Goal: Information Seeking & Learning: Compare options

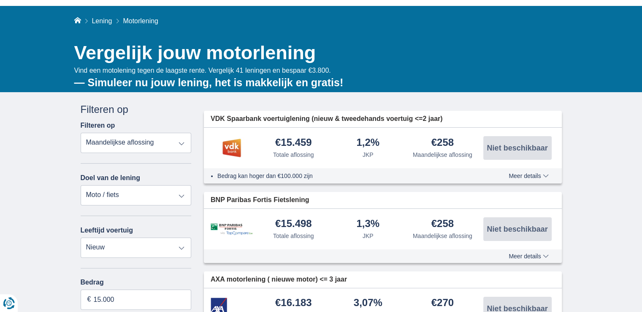
scroll to position [42, 0]
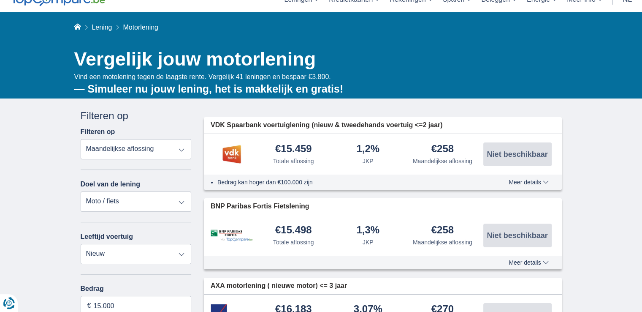
click at [181, 148] on select "Totale aflossing JKP Maandelijkse aflossing" at bounding box center [136, 149] width 111 height 20
click at [182, 147] on select "Totale aflossing JKP Maandelijkse aflossing" at bounding box center [136, 149] width 111 height 20
click at [184, 200] on select "Persoonlijke lening Auto Moto / fiets Mobilhome / caravan Renovatie Energie Sch…" at bounding box center [136, 201] width 111 height 20
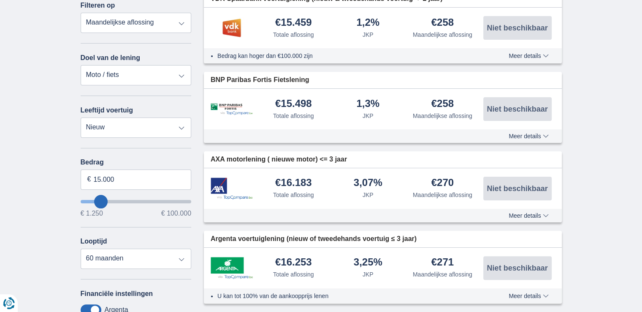
scroll to position [169, 0]
click at [177, 179] on input "15.000" at bounding box center [136, 179] width 111 height 20
type input "15250"
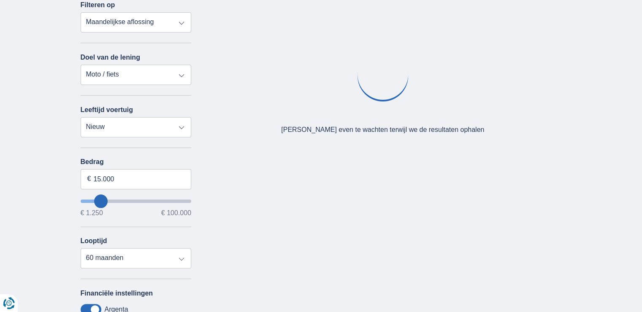
type input "14.250"
type input "13250"
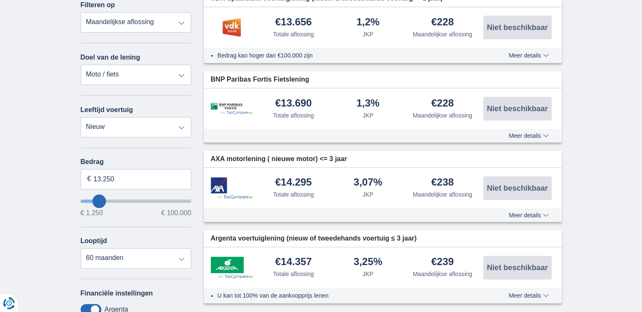
type input "12.250"
type input "11250"
type input "11.250"
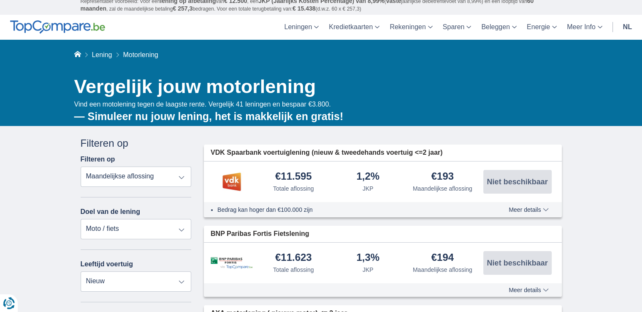
scroll to position [0, 0]
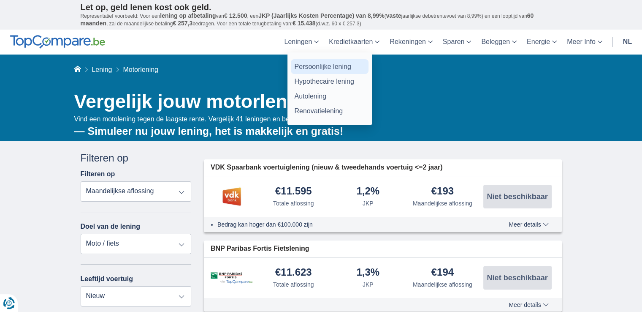
click at [299, 65] on link "Persoonlijke lening" at bounding box center [330, 66] width 78 height 15
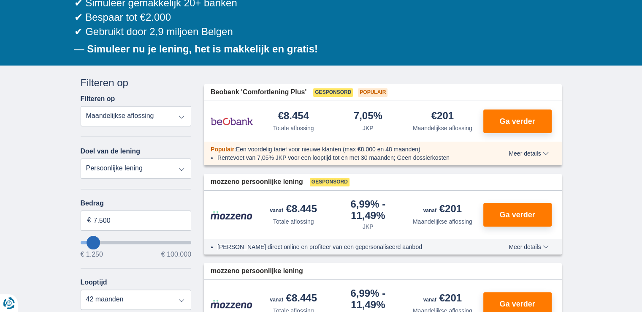
scroll to position [127, 0]
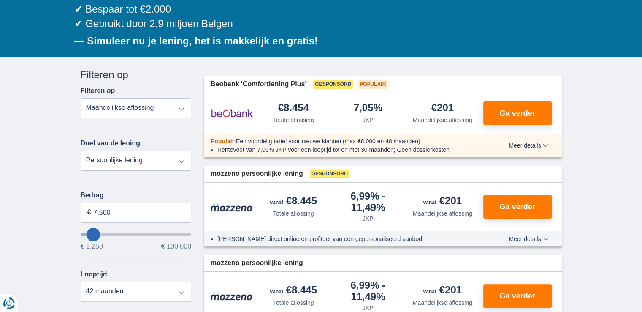
click at [181, 159] on select "Persoonlijke lening Auto Moto / fiets Mobilhome / caravan Renovatie Energie Sch…" at bounding box center [136, 160] width 111 height 20
select select "moto"
click at [81, 150] on select "Persoonlijke lening Auto Moto / fiets Mobilhome / caravan Renovatie Energie Sch…" at bounding box center [136, 160] width 111 height 20
type input "15.000"
type input "15250"
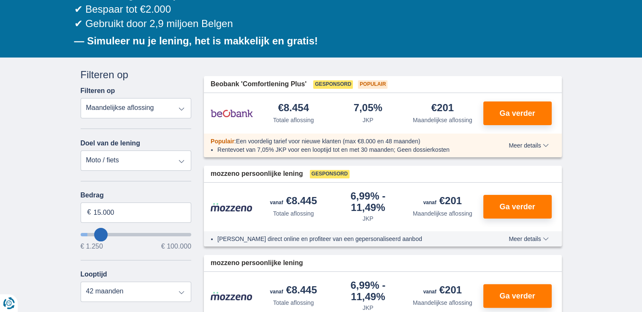
select select "60"
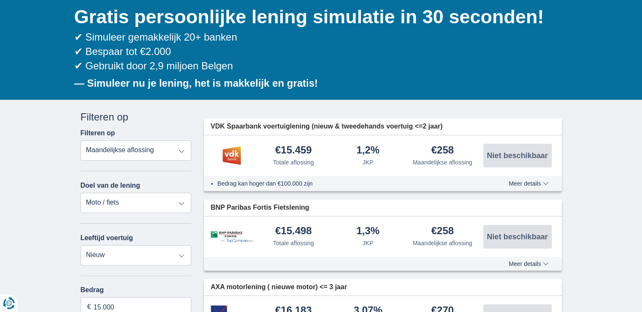
scroll to position [0, 0]
